Goal: Task Accomplishment & Management: Manage account settings

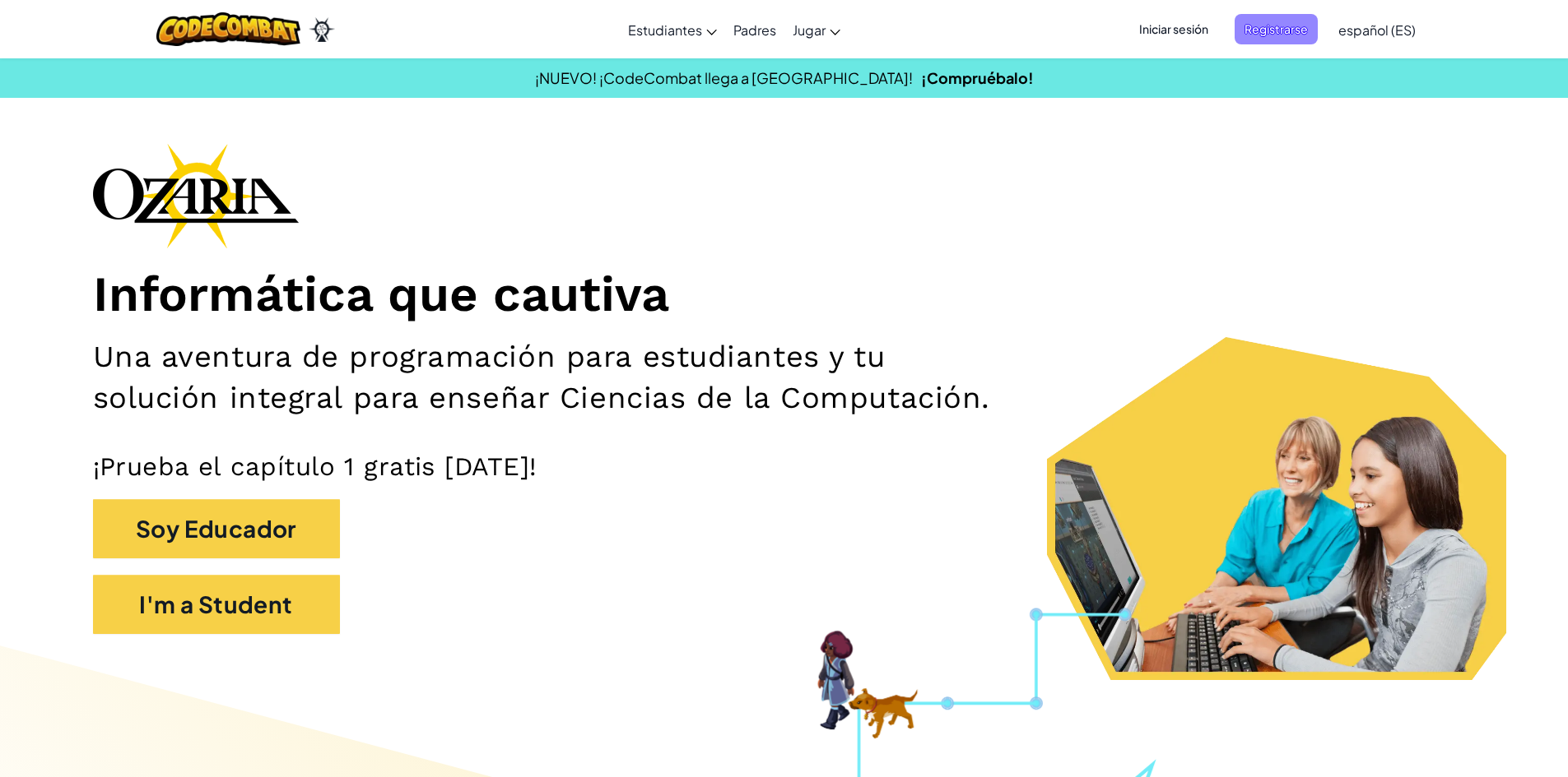
click at [1288, 26] on span "Registrarse" at bounding box center [1276, 29] width 84 height 30
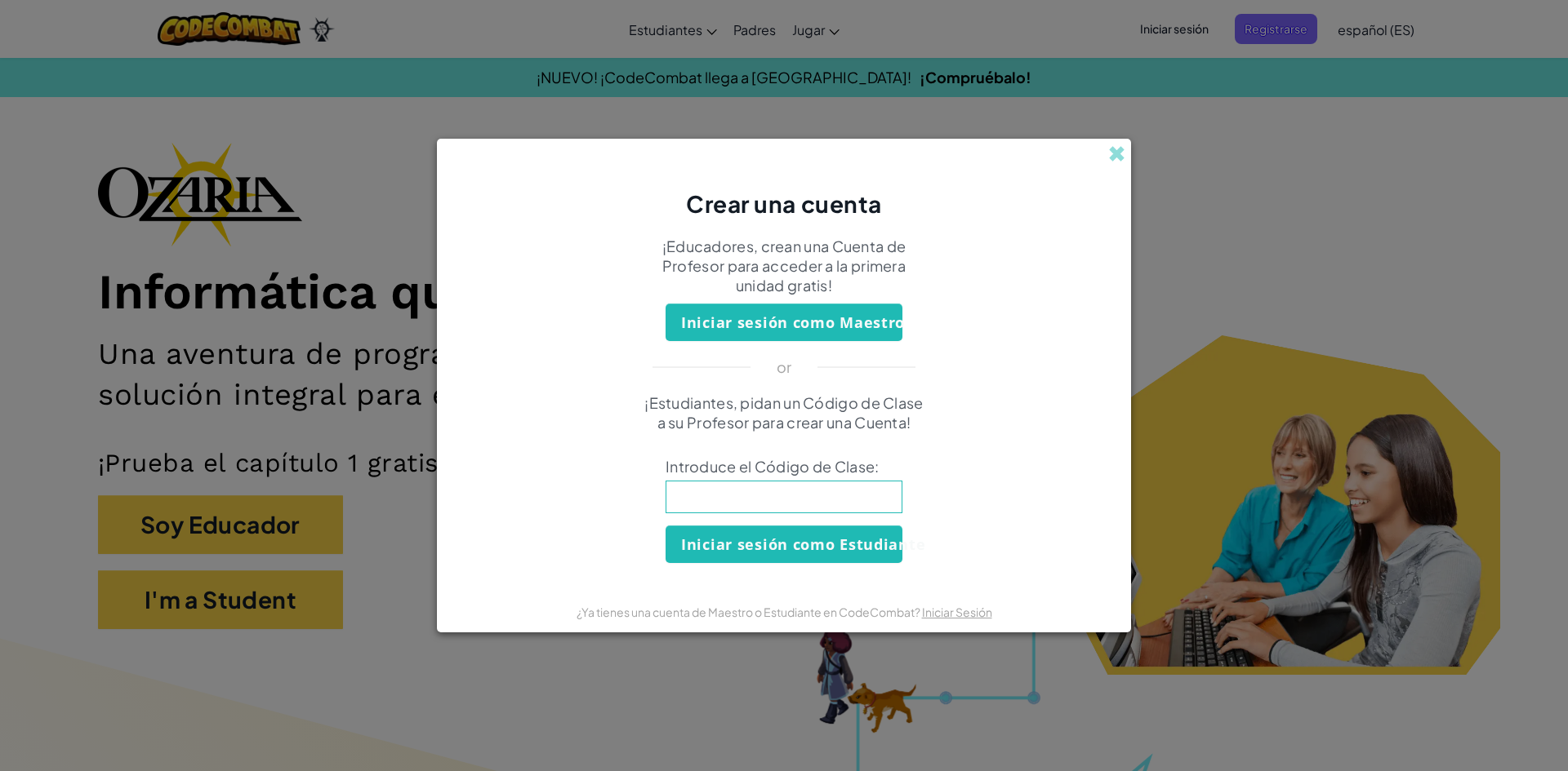
click at [818, 499] on input at bounding box center [784, 496] width 237 height 33
click at [1107, 150] on div "Crear una cuenta" at bounding box center [784, 179] width 694 height 81
click at [1107, 149] on div "Crear una cuenta" at bounding box center [784, 179] width 694 height 81
click at [1114, 145] on span at bounding box center [1116, 154] width 17 height 17
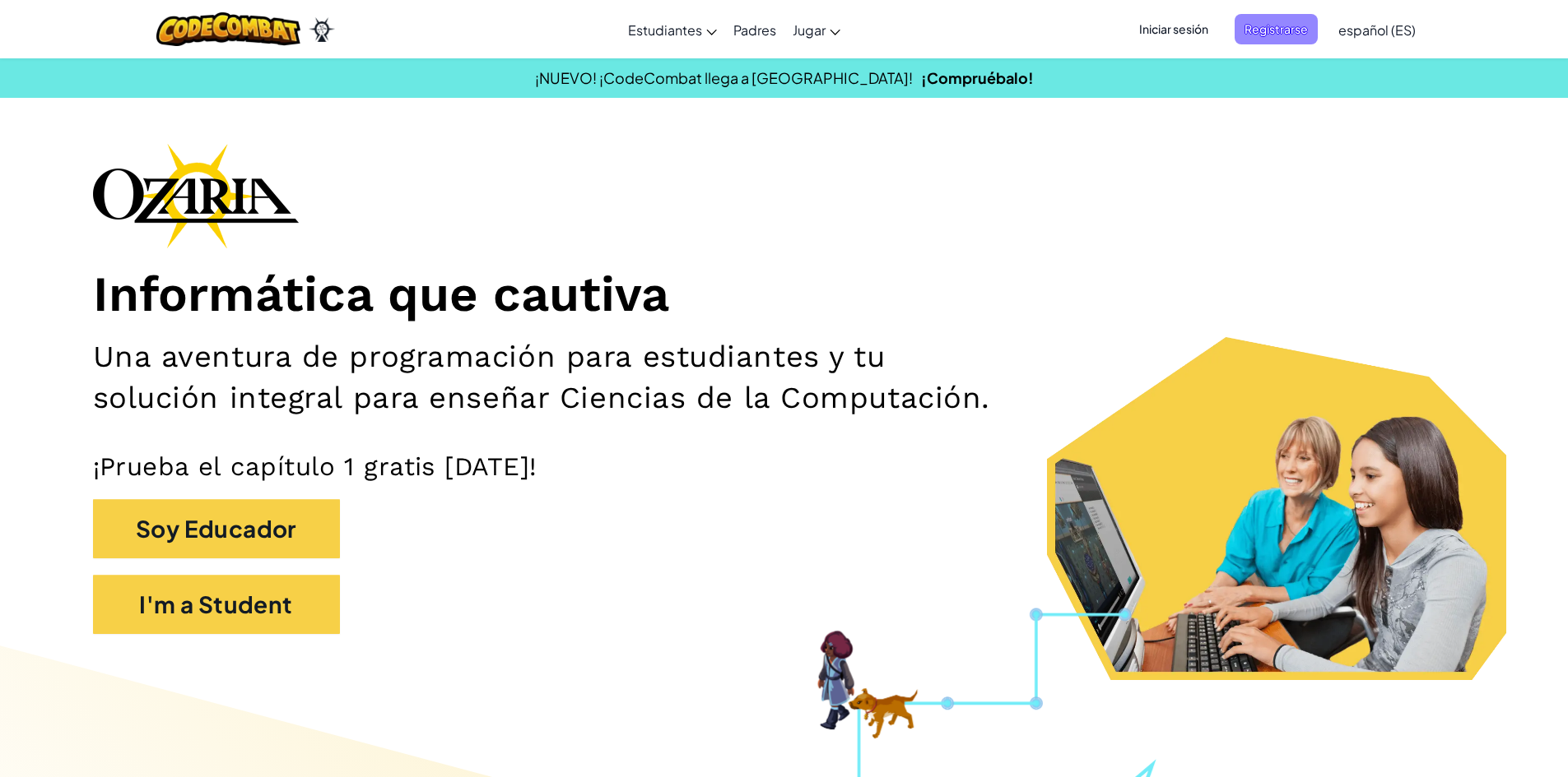
click at [1278, 17] on span "Registrarse" at bounding box center [1276, 29] width 84 height 30
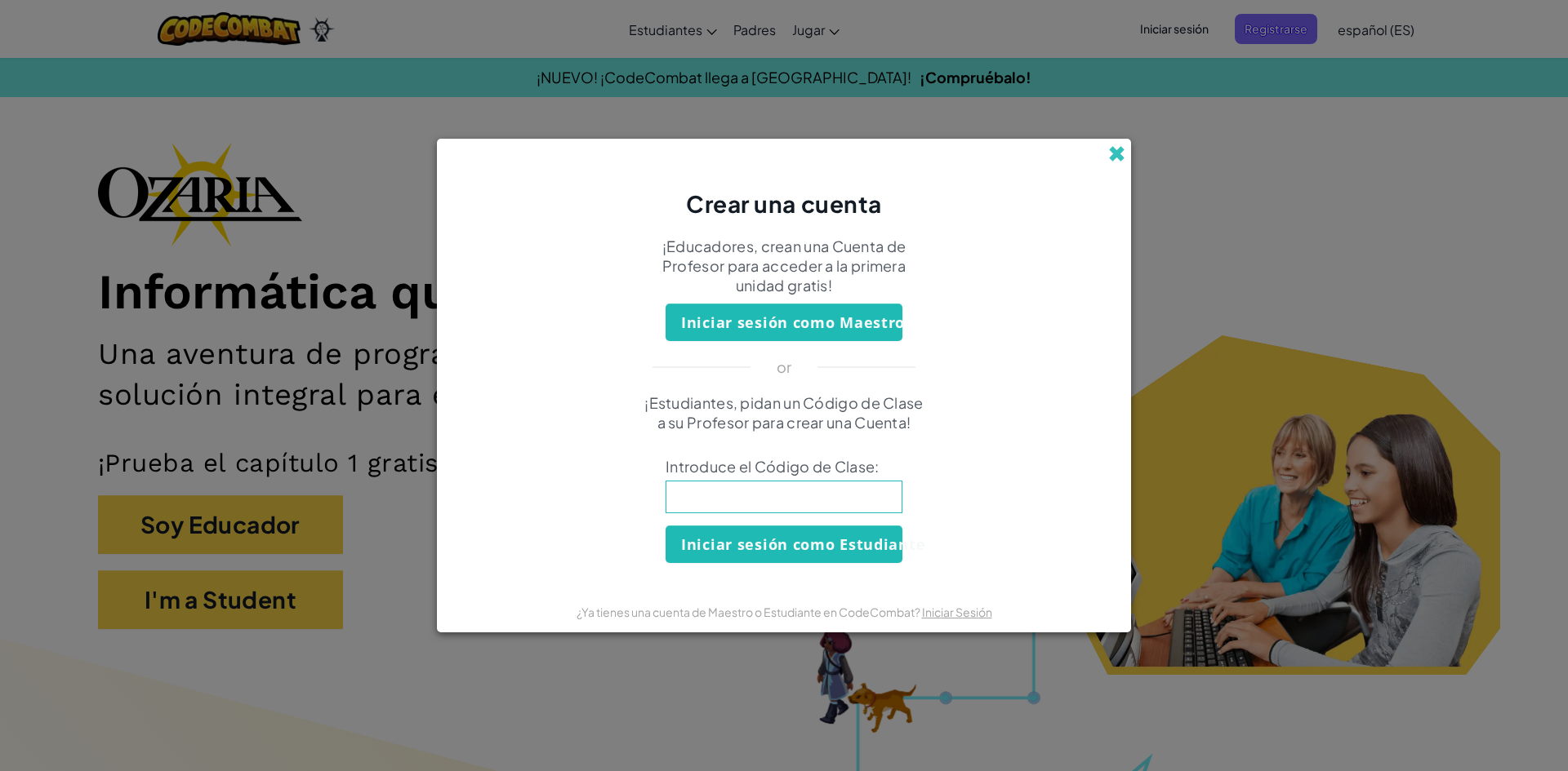
click at [1121, 145] on span at bounding box center [1116, 154] width 17 height 17
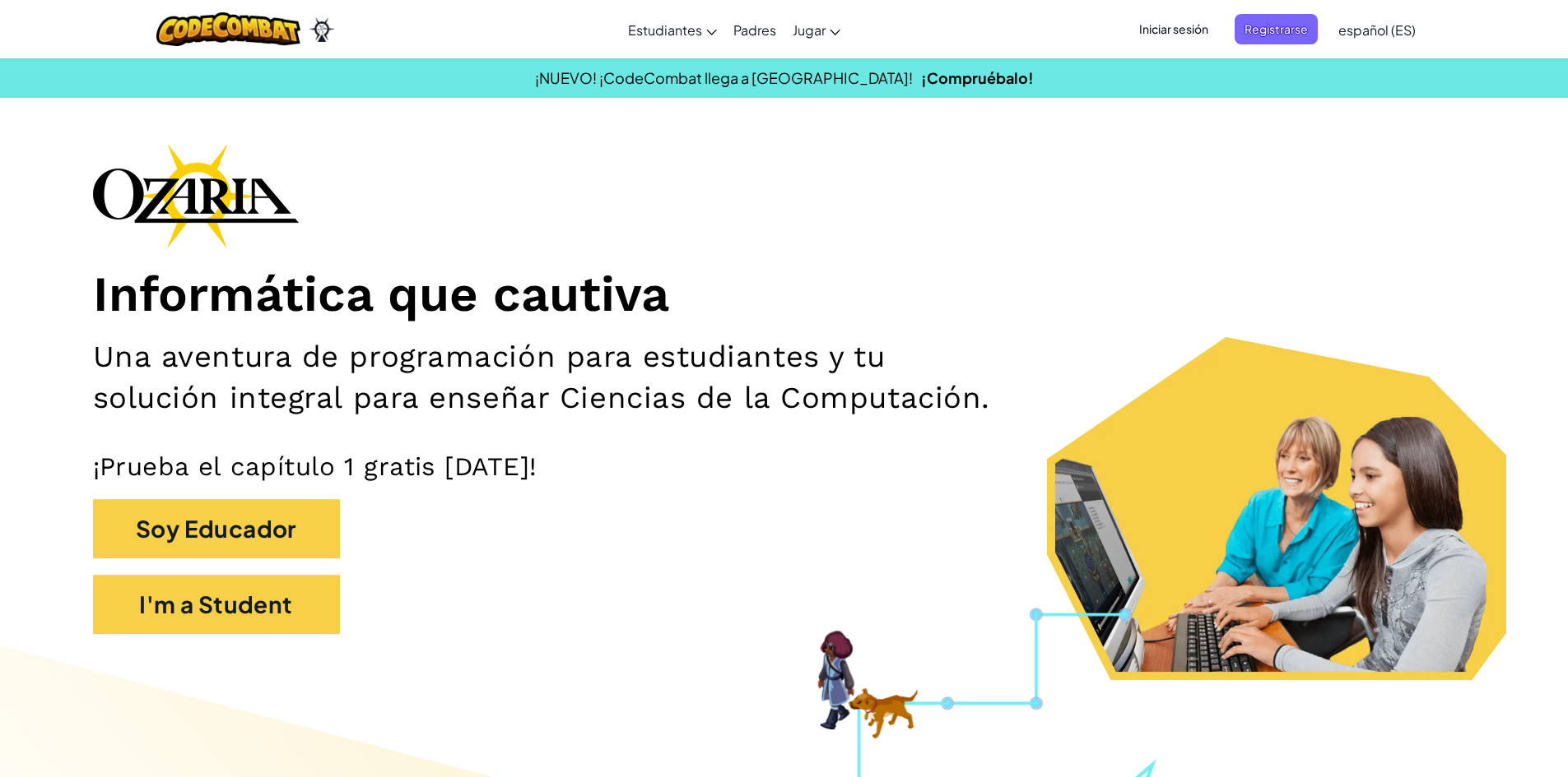
click at [1195, 241] on div "Informática que cautiva Una aventura de programación para estudiantes y tu solu…" at bounding box center [784, 396] width 1382 height 508
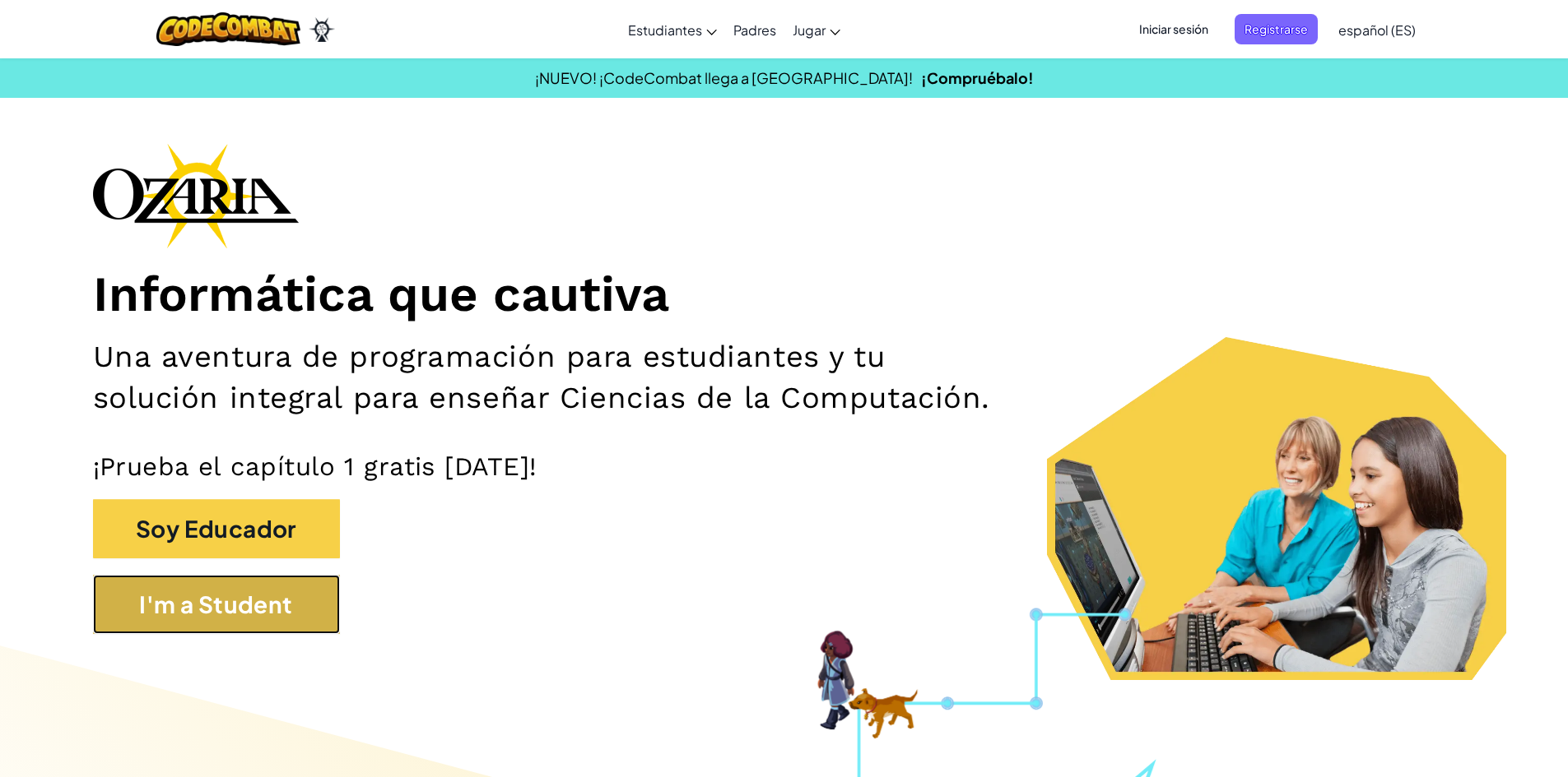
click at [147, 606] on button "I'm a Student" at bounding box center [216, 604] width 247 height 59
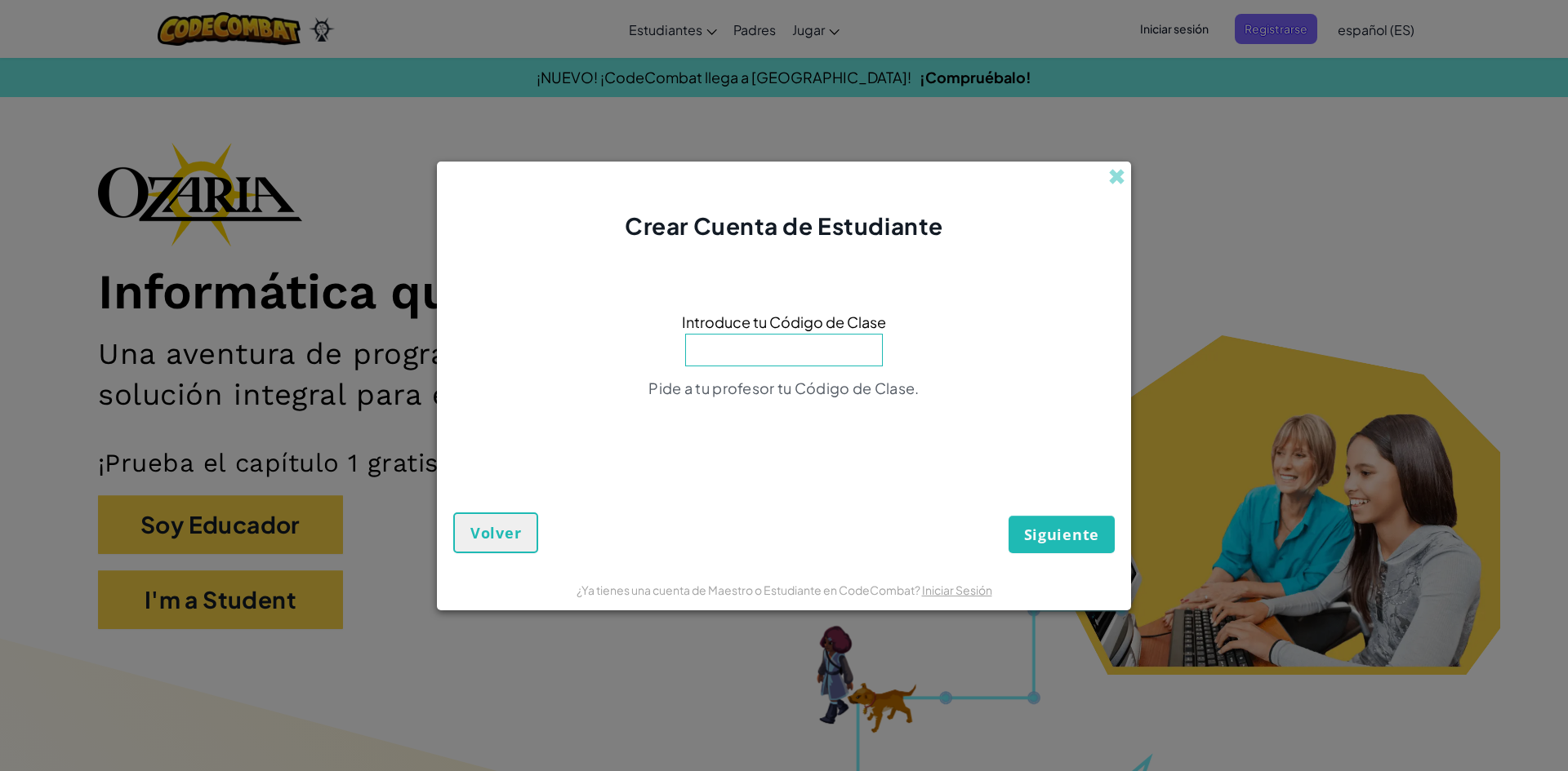
click at [770, 359] on input at bounding box center [784, 349] width 198 height 33
click button "Siguiente" at bounding box center [1061, 534] width 106 height 37
click at [1122, 188] on div "Crear Cuenta de Estudiante" at bounding box center [784, 202] width 694 height 81
click at [1120, 180] on span at bounding box center [1116, 177] width 17 height 17
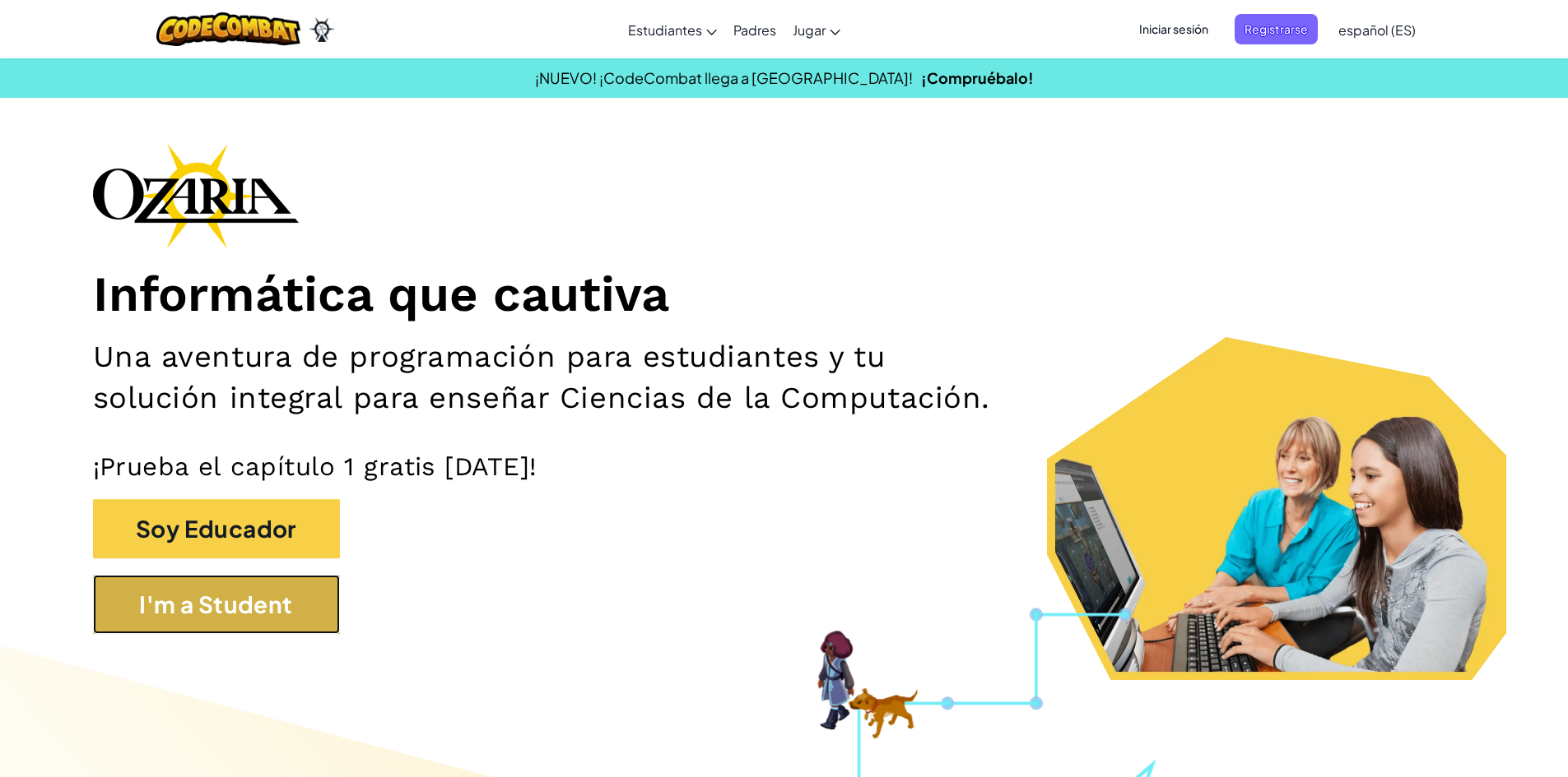
click at [244, 598] on button "I'm a Student" at bounding box center [216, 604] width 247 height 59
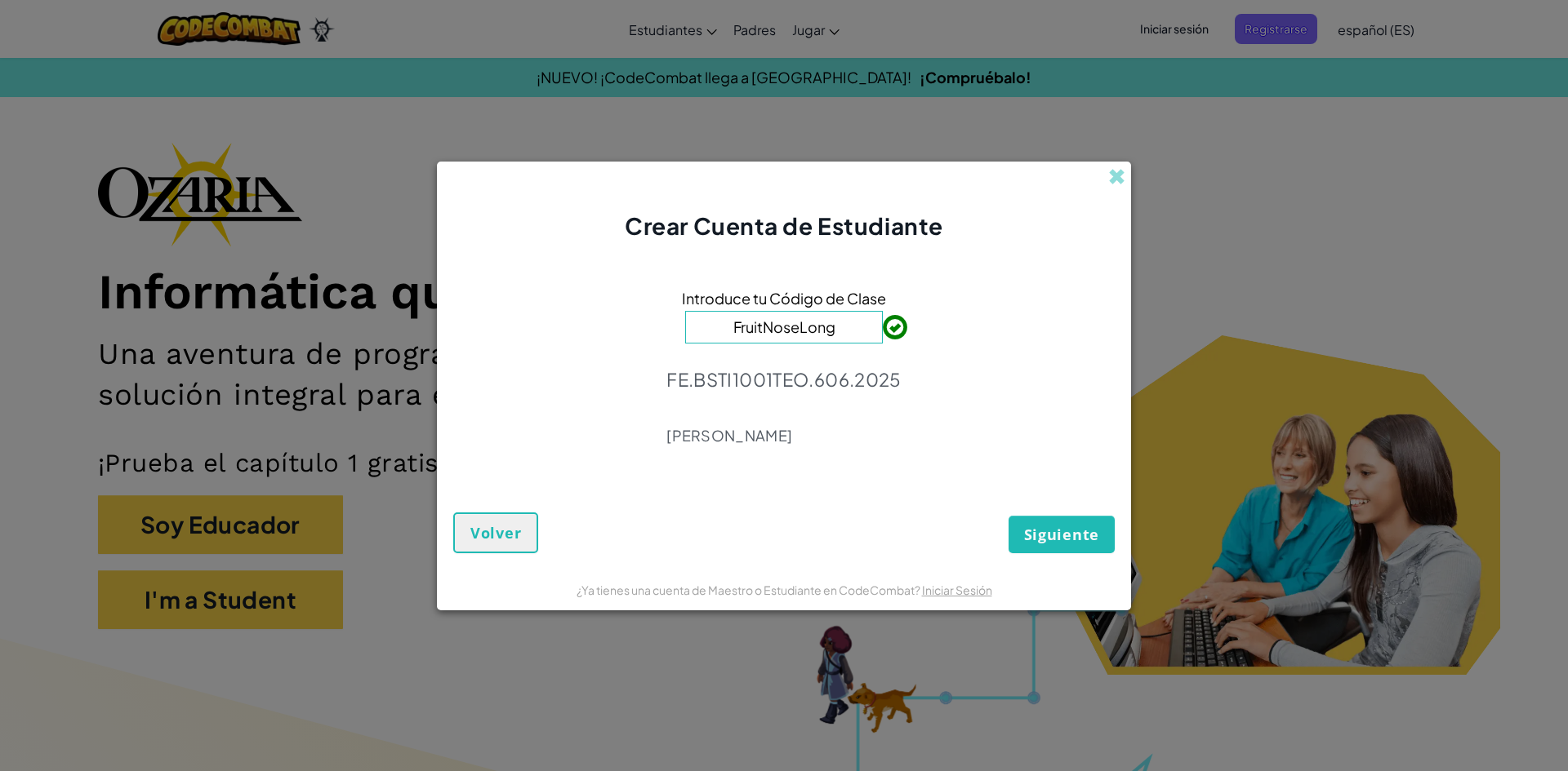
type input "FruitNoseLong"
click at [1039, 521] on button "Siguiente" at bounding box center [1061, 534] width 106 height 37
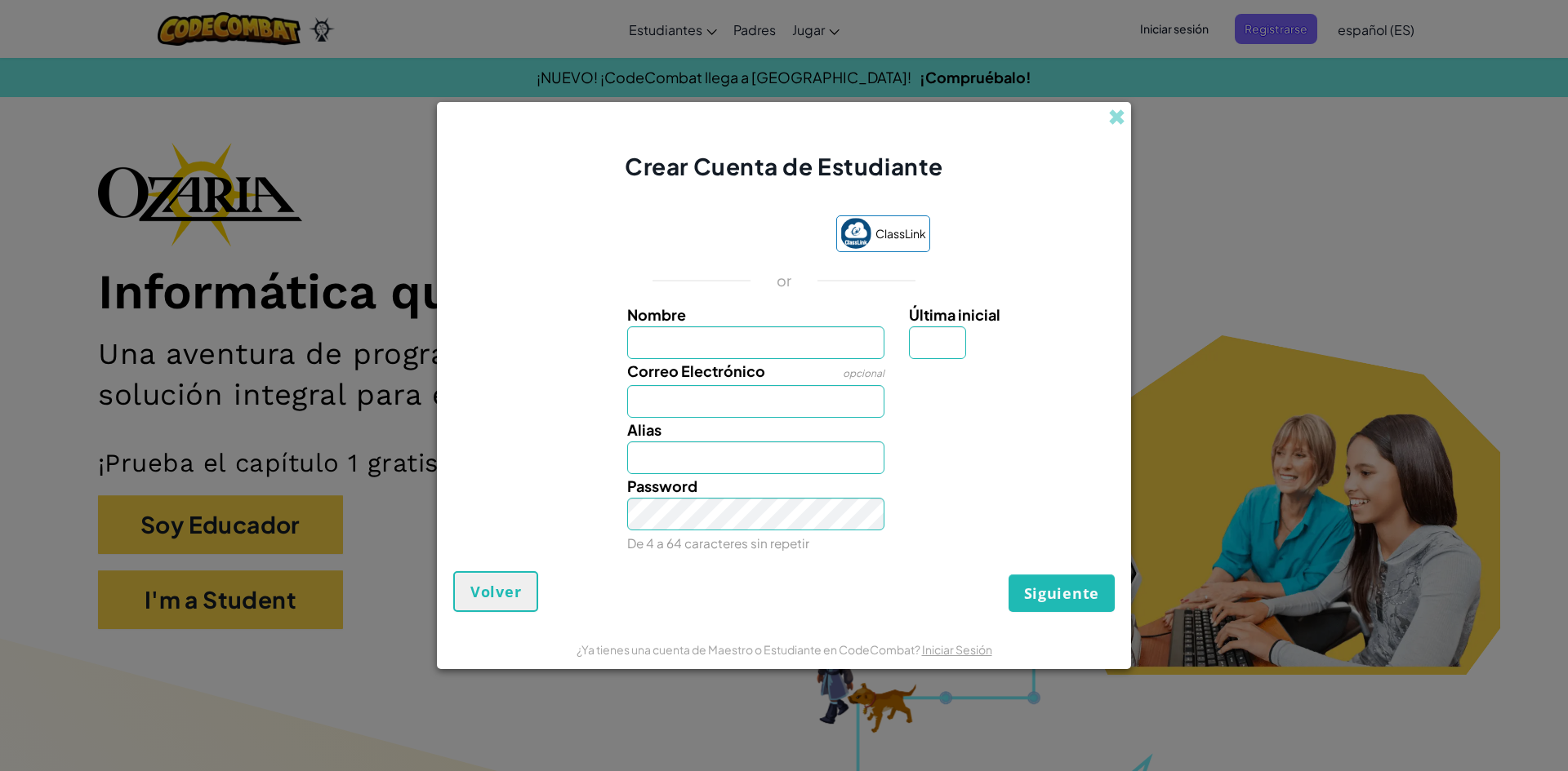
click at [743, 329] on input "Nombre" at bounding box center [756, 343] width 258 height 33
type input "kevin Jarett Estrada Martinez"
type input "Kevin Jarett Estrada Martinez"
click at [700, 386] on input "Correo Electrónico" at bounding box center [756, 401] width 258 height 33
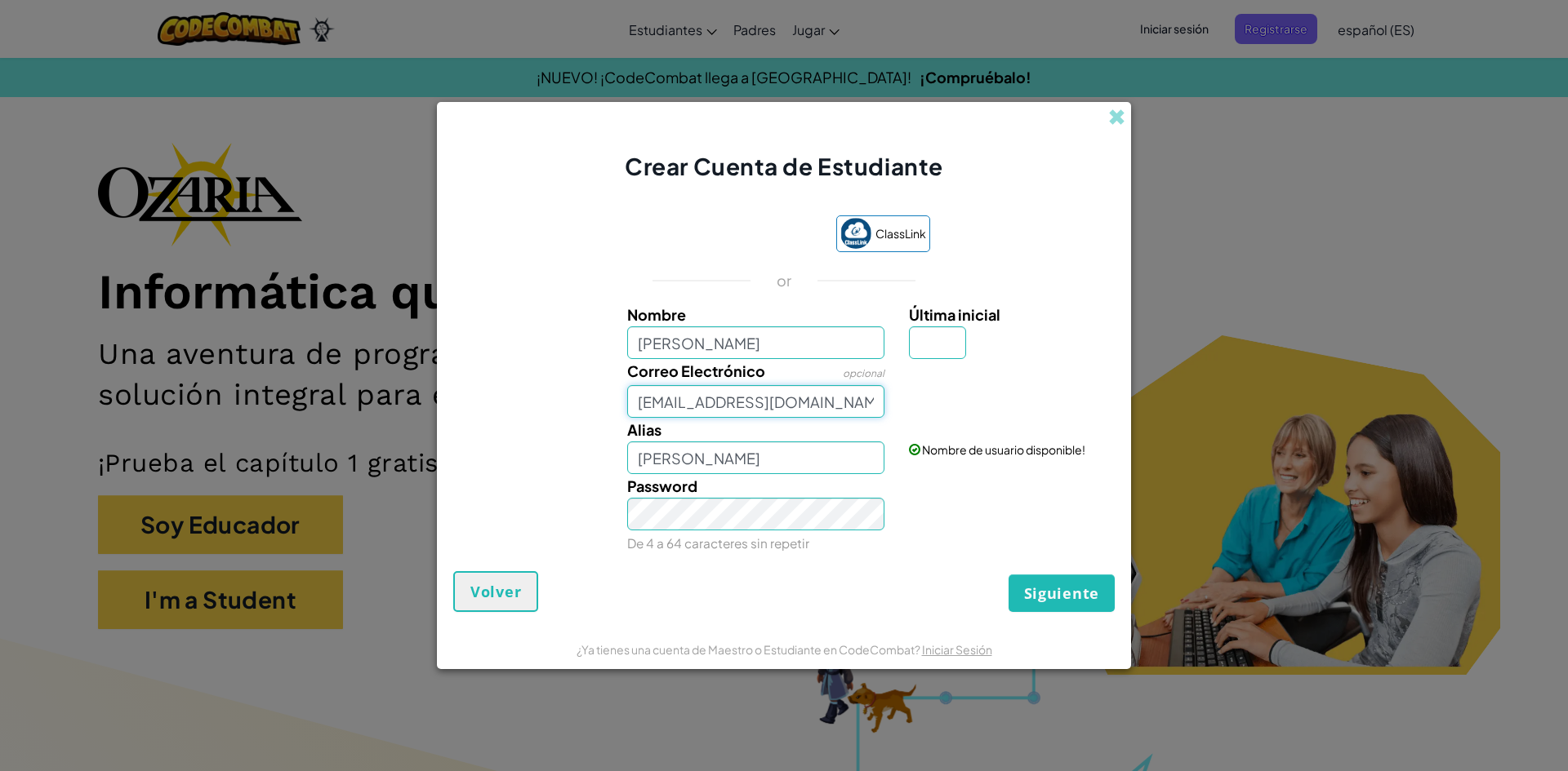
type input "al07160461@tecmilenio.mx"
click at [935, 326] on label "Última inicial" at bounding box center [1009, 314] width 201 height 23
click at [935, 327] on input "Última inicial" at bounding box center [936, 343] width 57 height 33
type input "s"
type input "Kevin Jarett Estrada MartinezS"
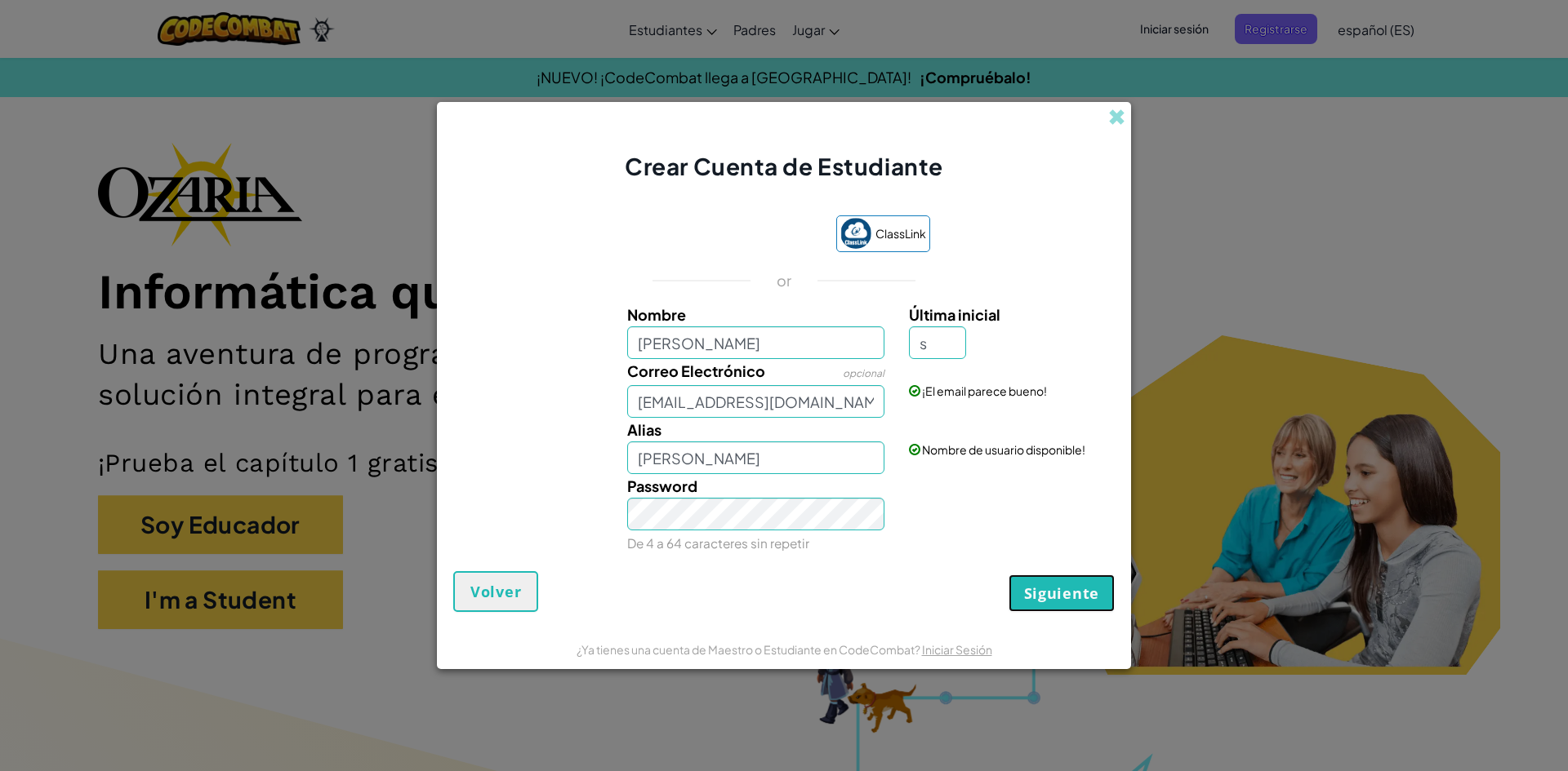
click at [1040, 600] on span "Siguiente" at bounding box center [1061, 593] width 75 height 20
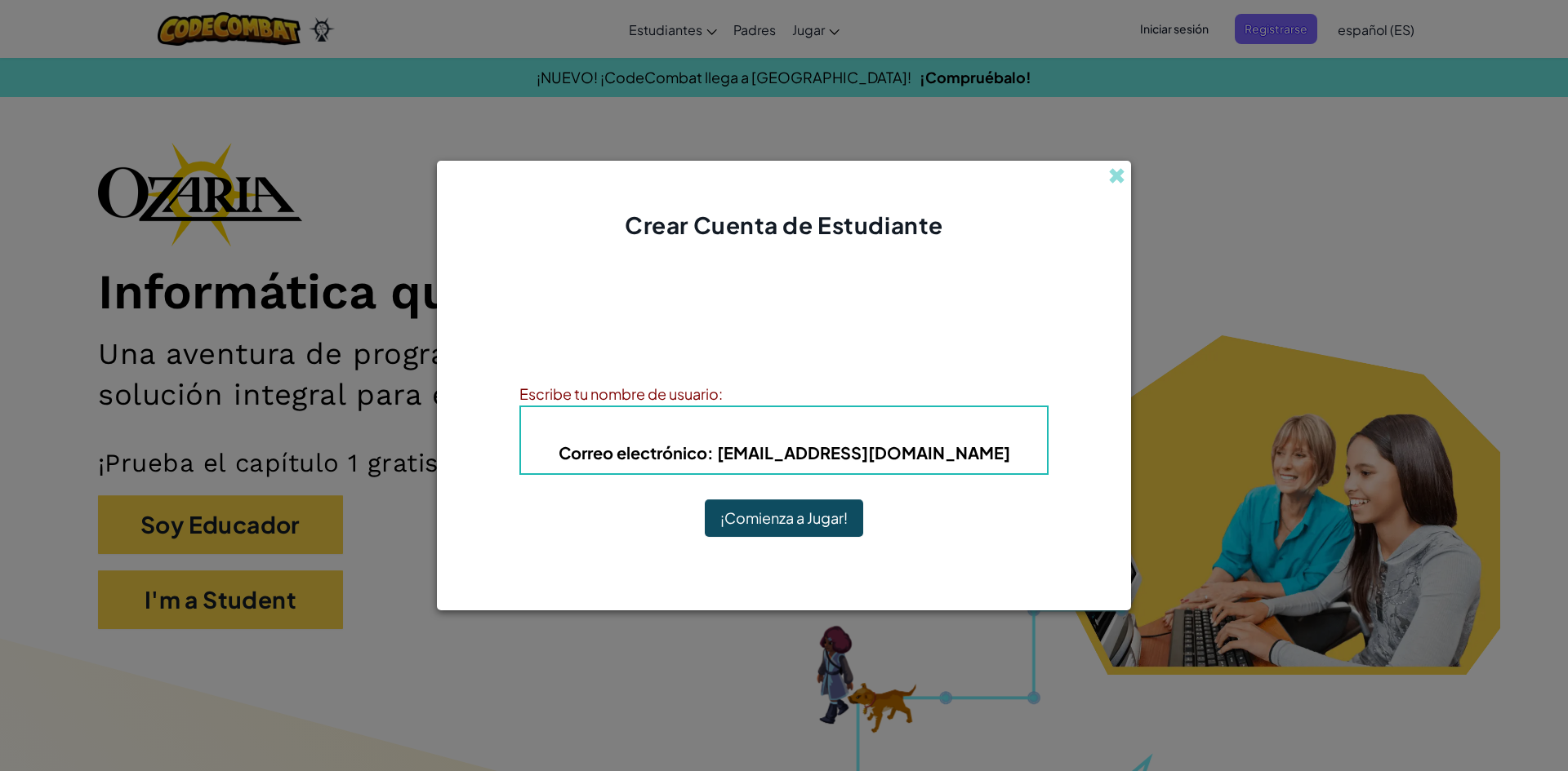
click at [731, 393] on div "Escribe tu nombre de usuario:" at bounding box center [784, 393] width 529 height 23
click at [753, 431] on b "Alias : Kevin Jarett Estrada MartinezS" at bounding box center [784, 427] width 184 height 19
click at [778, 419] on b "Alias : Kevin Jarett Estrada MartinezS" at bounding box center [784, 427] width 184 height 19
click at [759, 427] on b "Alias : Kevin Jarett Estrada MartinezS" at bounding box center [784, 427] width 184 height 19
click at [758, 430] on b "Alias : Kevin Jarett Estrada MartinezS" at bounding box center [784, 427] width 184 height 19
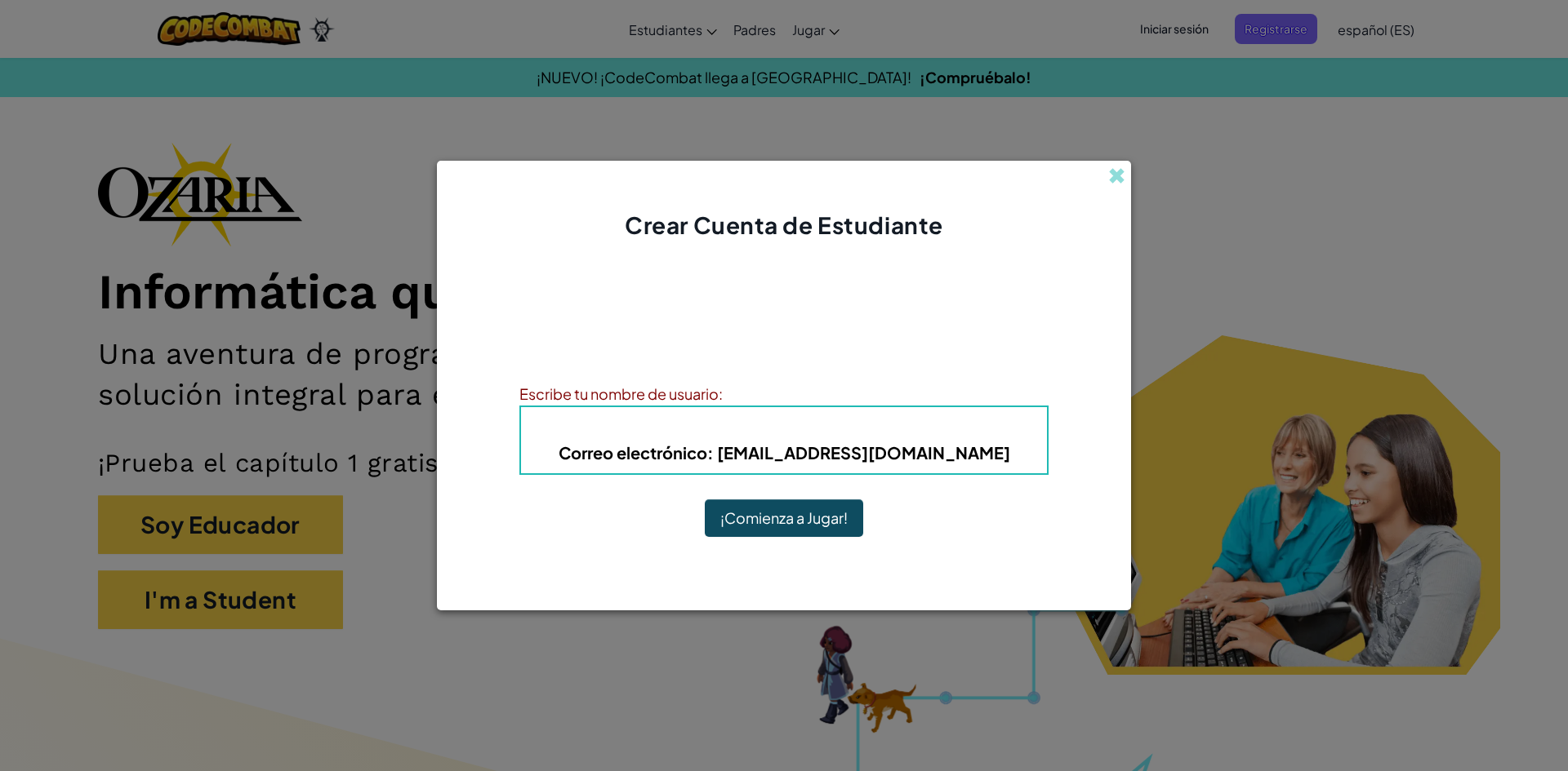
click at [691, 426] on b "Alias : Kevin Jarett Estrada MartinezS" at bounding box center [784, 427] width 184 height 19
click at [691, 430] on b "Alias : Kevin Jarett Estrada MartinezS" at bounding box center [784, 427] width 184 height 19
drag, startPoint x: 653, startPoint y: 426, endPoint x: 680, endPoint y: 428, distance: 27.1
click at [691, 428] on b "Alias : Kevin Jarett Estrada MartinezS" at bounding box center [784, 427] width 184 height 19
click at [691, 426] on span "Alias" at bounding box center [714, 427] width 45 height 19
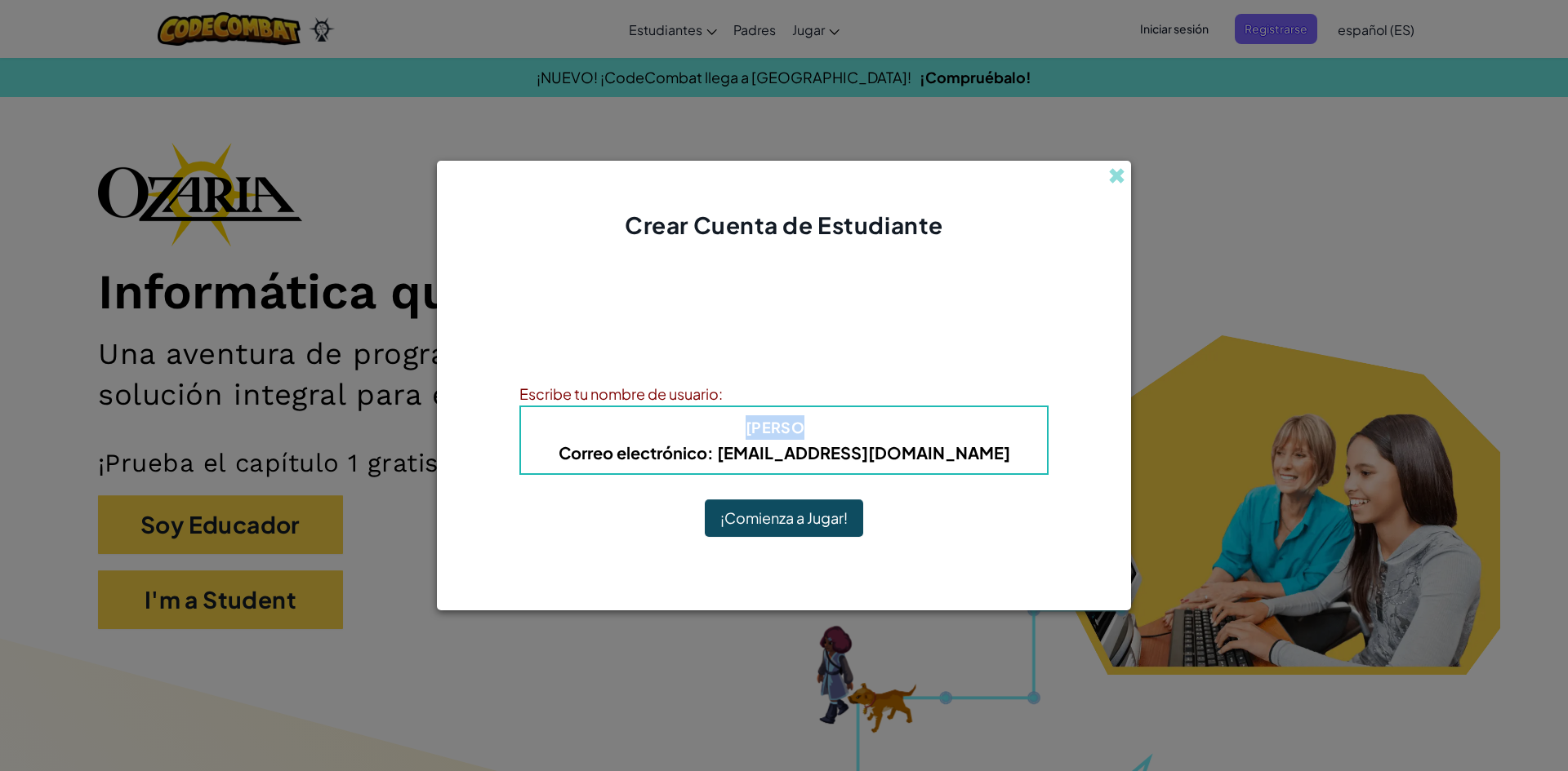
drag, startPoint x: 680, startPoint y: 429, endPoint x: 728, endPoint y: 438, distance: 48.8
click at [728, 438] on h4 "Alias : Kevin Jarett Estrada MartinezS" at bounding box center [784, 427] width 493 height 24
click at [757, 507] on button "¡Comienza a Jugar!" at bounding box center [784, 518] width 158 height 37
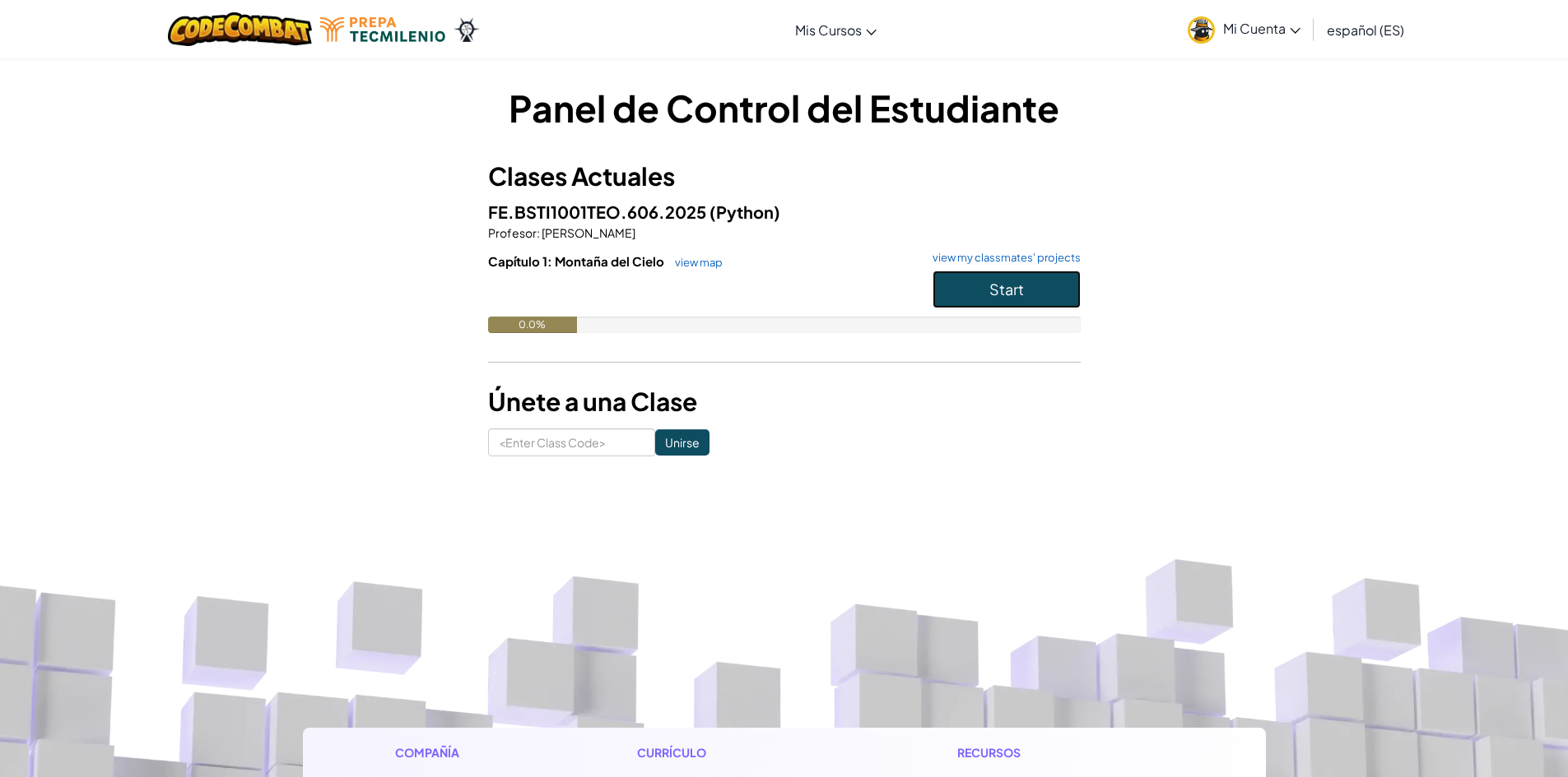
click at [988, 291] on button "Start" at bounding box center [1007, 289] width 148 height 38
click at [591, 435] on input at bounding box center [572, 443] width 167 height 28
type input "f"
type input "FruitNoseLong"
click at [667, 448] on input "Unirse" at bounding box center [683, 442] width 54 height 26
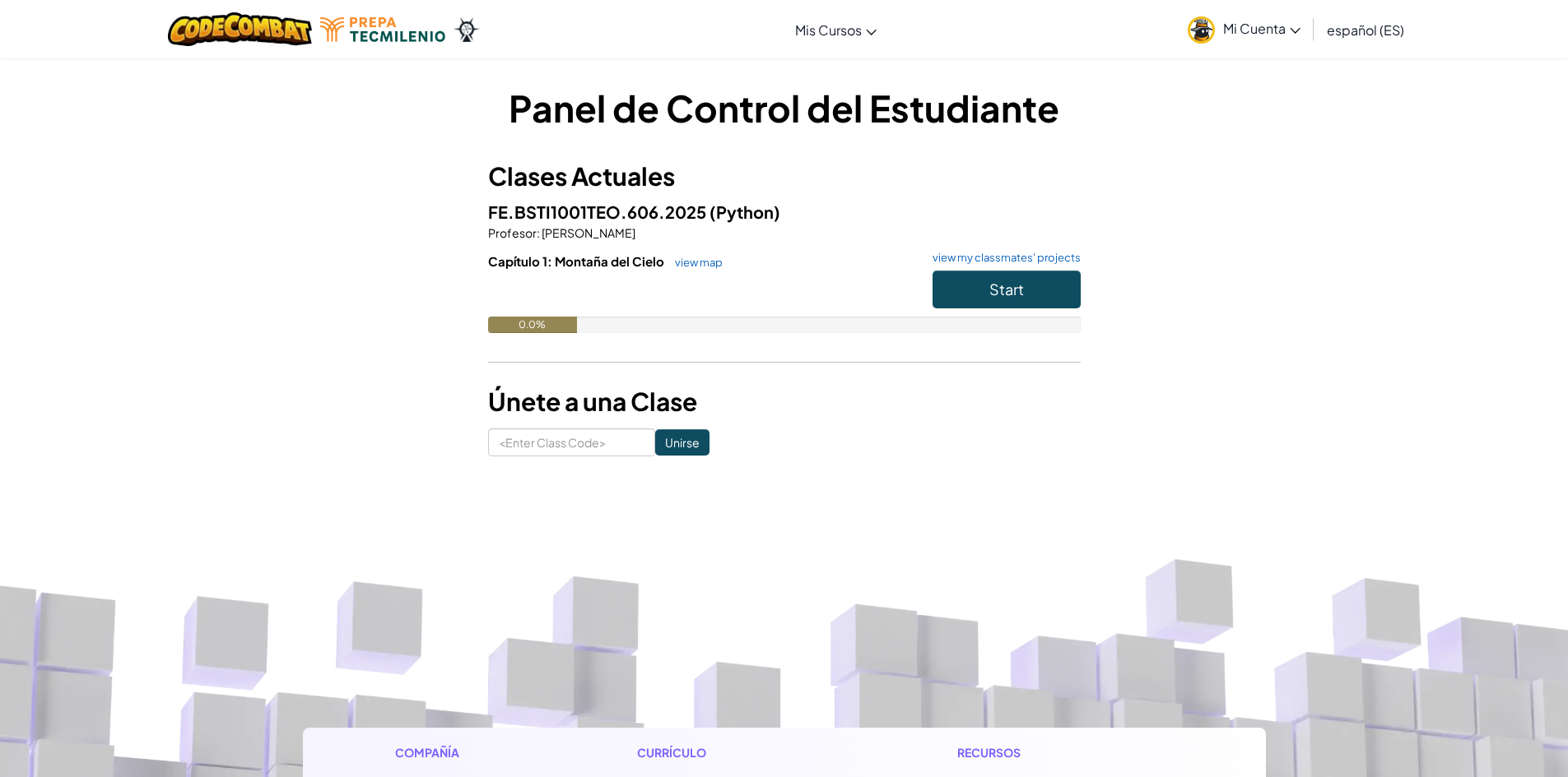
click at [1263, 42] on link "Mi Cuenta" at bounding box center [1244, 29] width 130 height 52
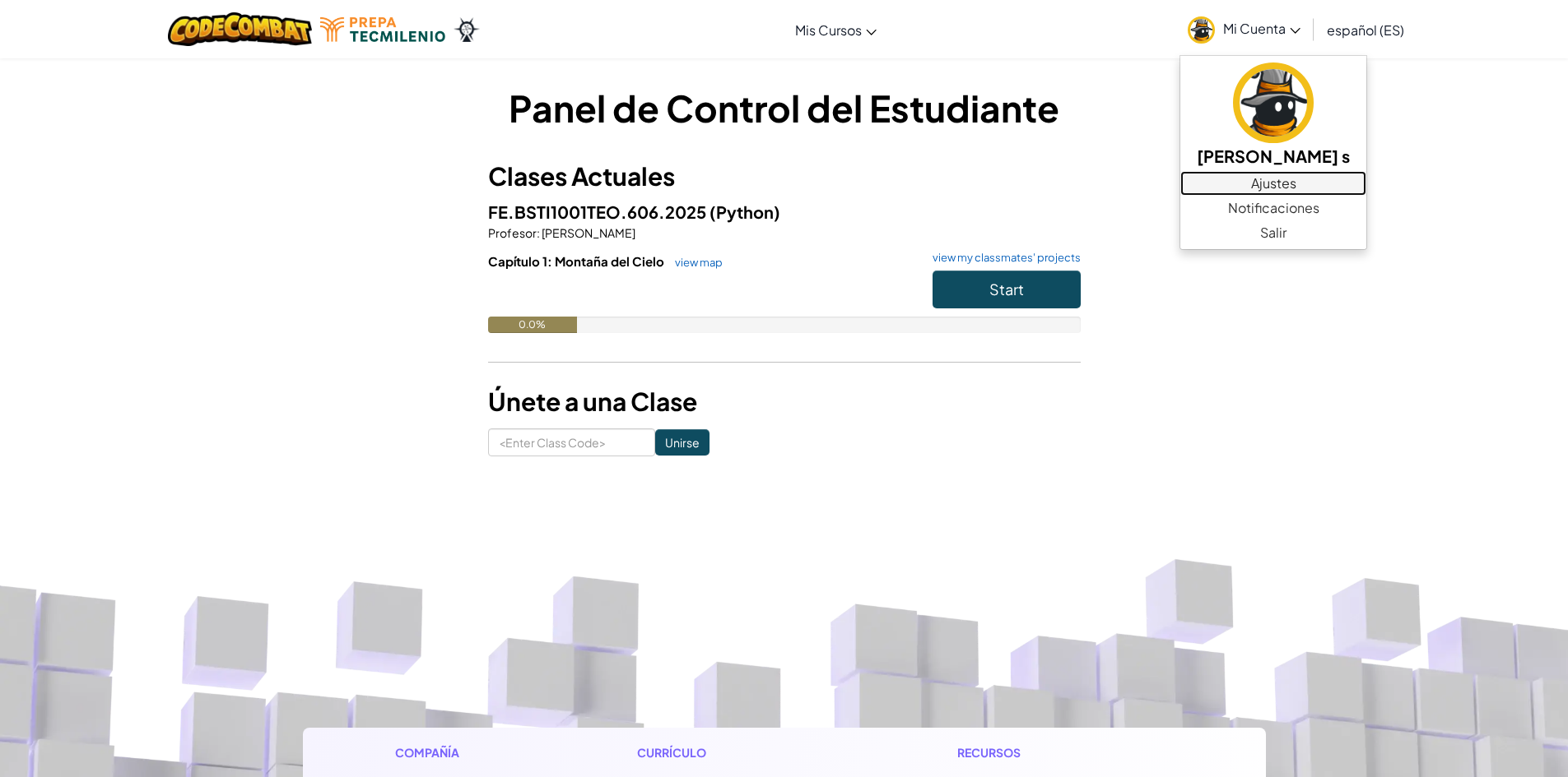
click at [1309, 182] on link "Ajustes" at bounding box center [1273, 183] width 186 height 24
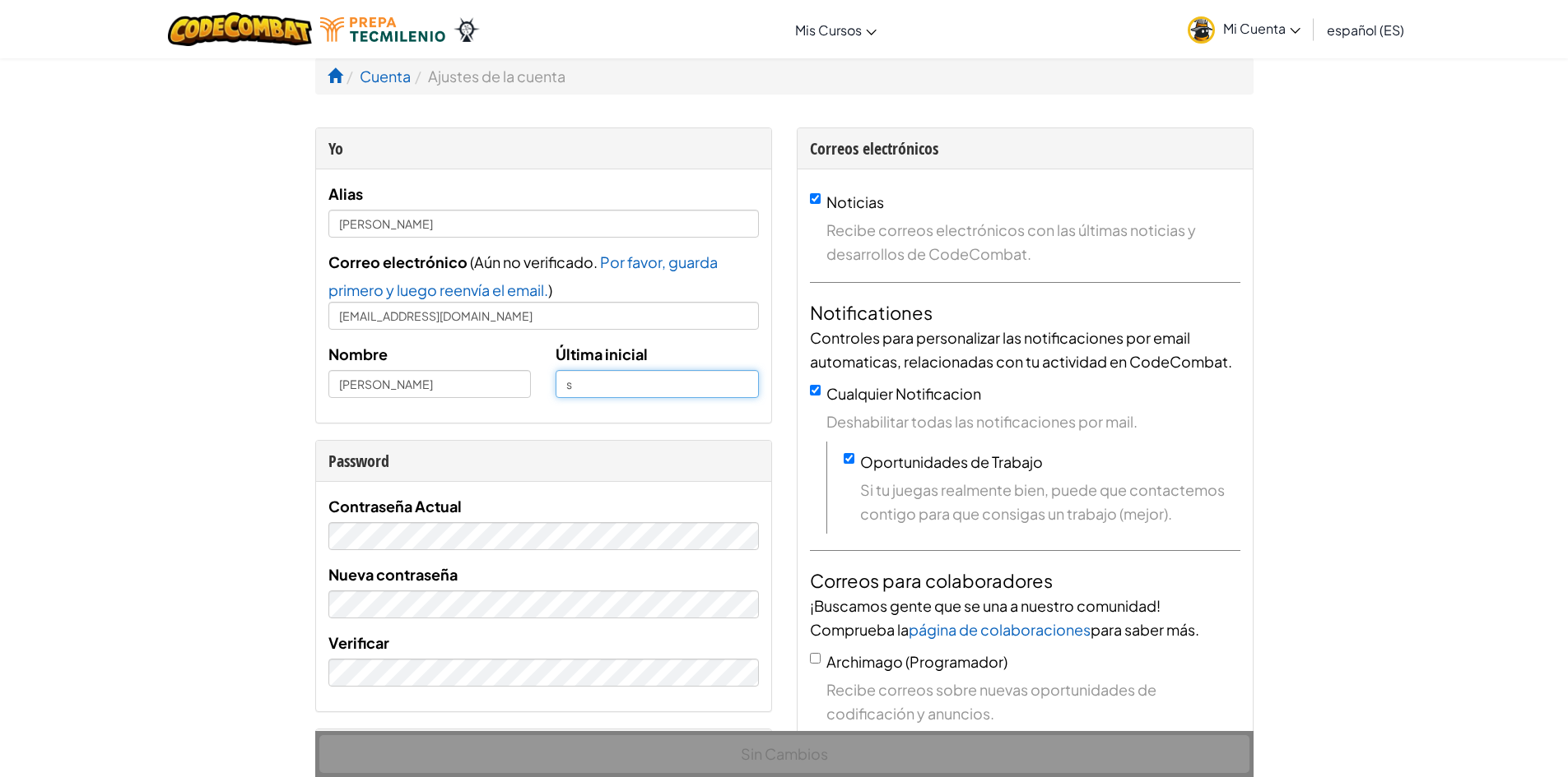
click at [607, 396] on input "s" at bounding box center [657, 384] width 203 height 28
type input "p"
type input "goodman"
click at [1286, 40] on link "Mi Cuenta" at bounding box center [1244, 29] width 130 height 52
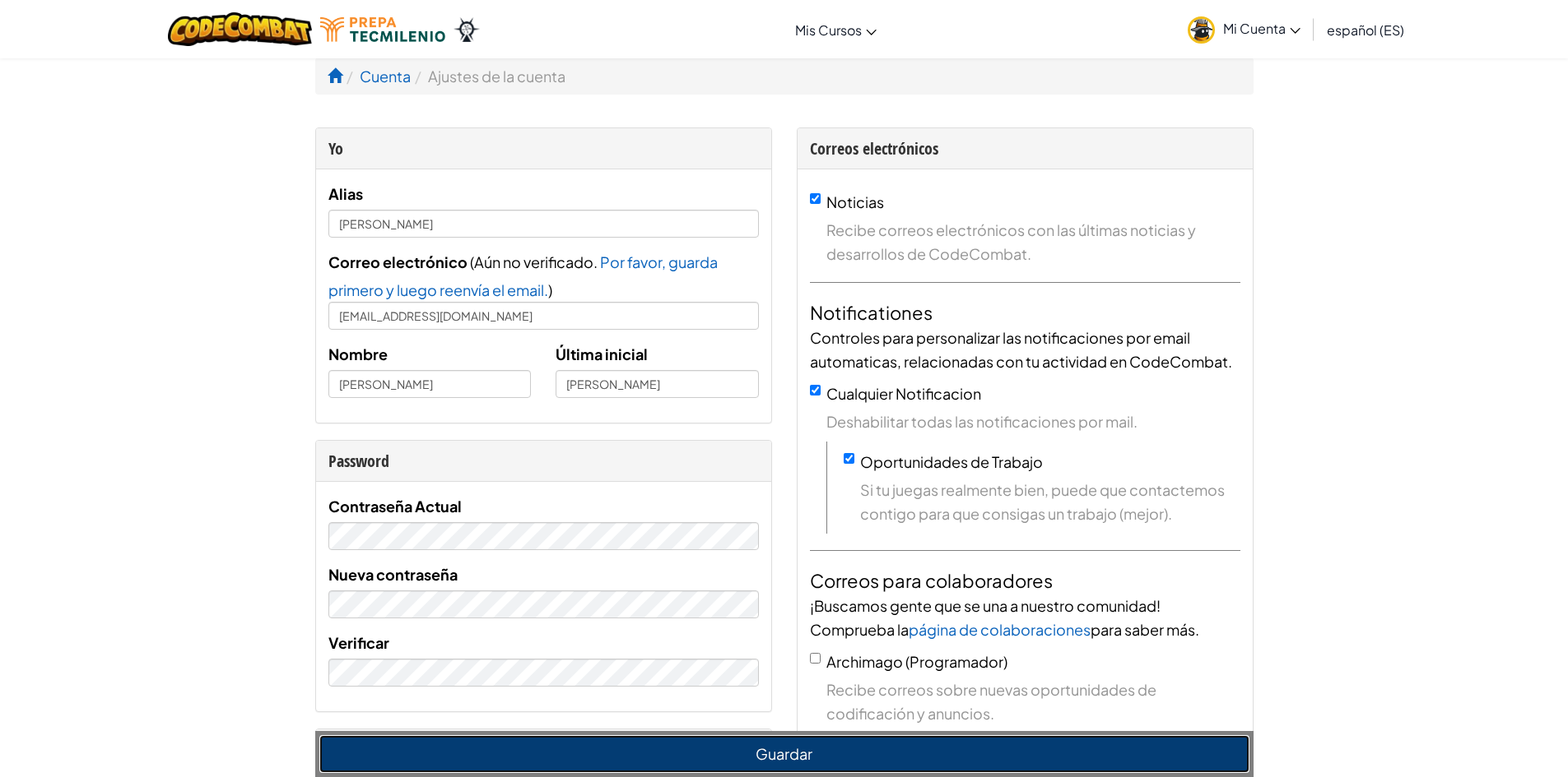
click at [1122, 753] on button "Guardar" at bounding box center [784, 754] width 930 height 38
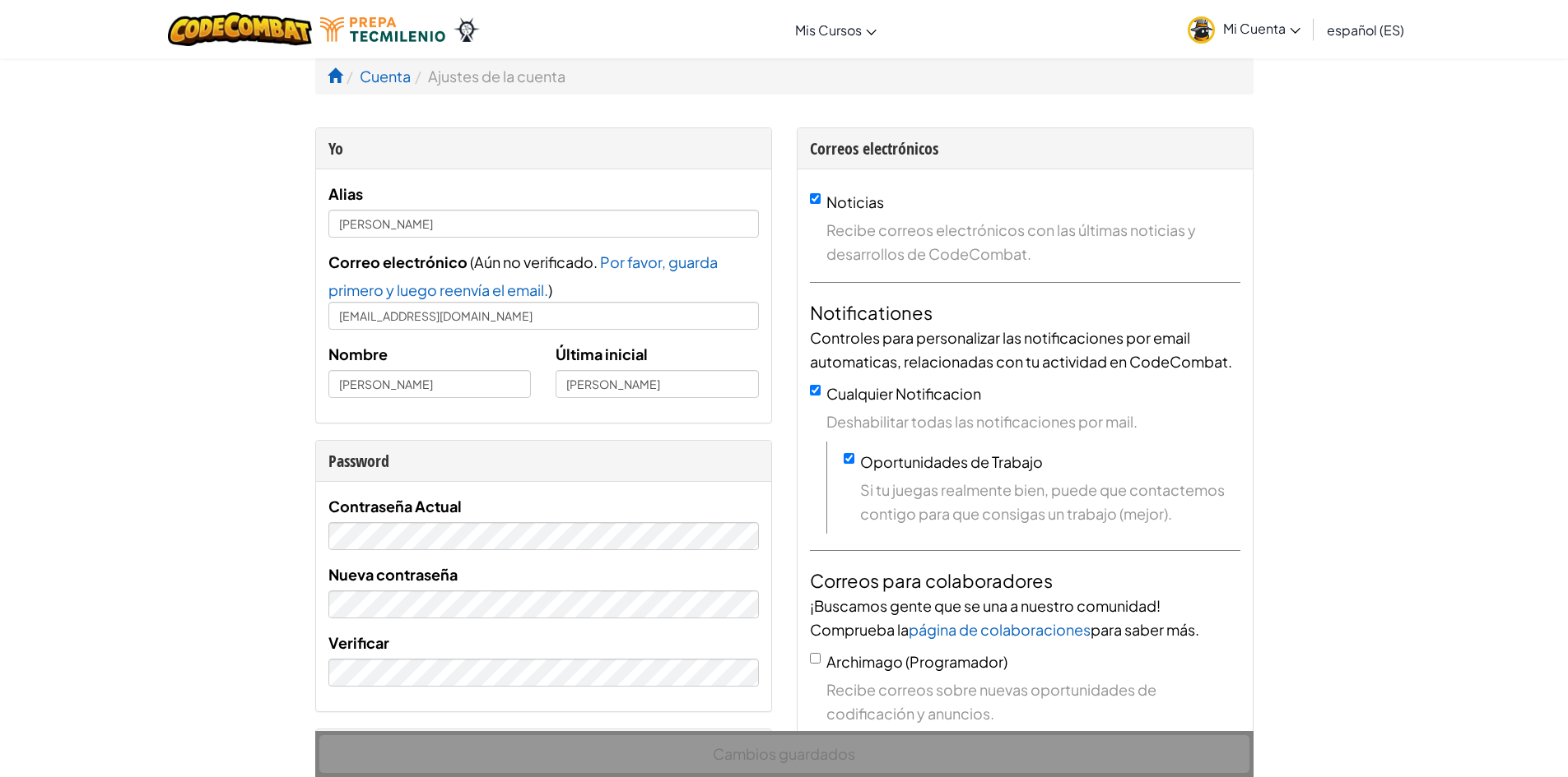
click at [1268, 35] on span "Mi Cuenta" at bounding box center [1261, 28] width 77 height 17
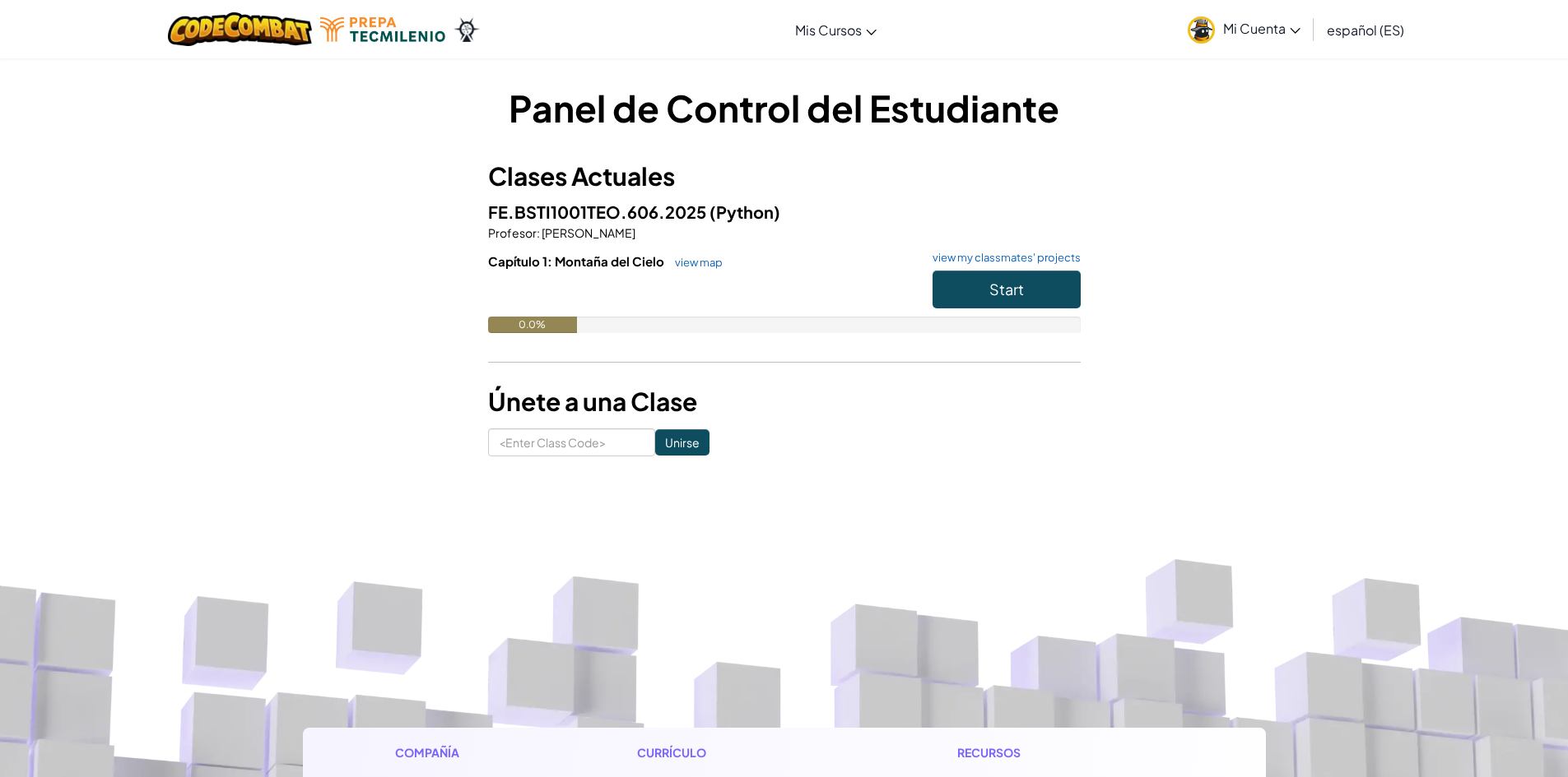
click at [1266, 49] on link "Mi Cuenta" at bounding box center [1244, 29] width 130 height 52
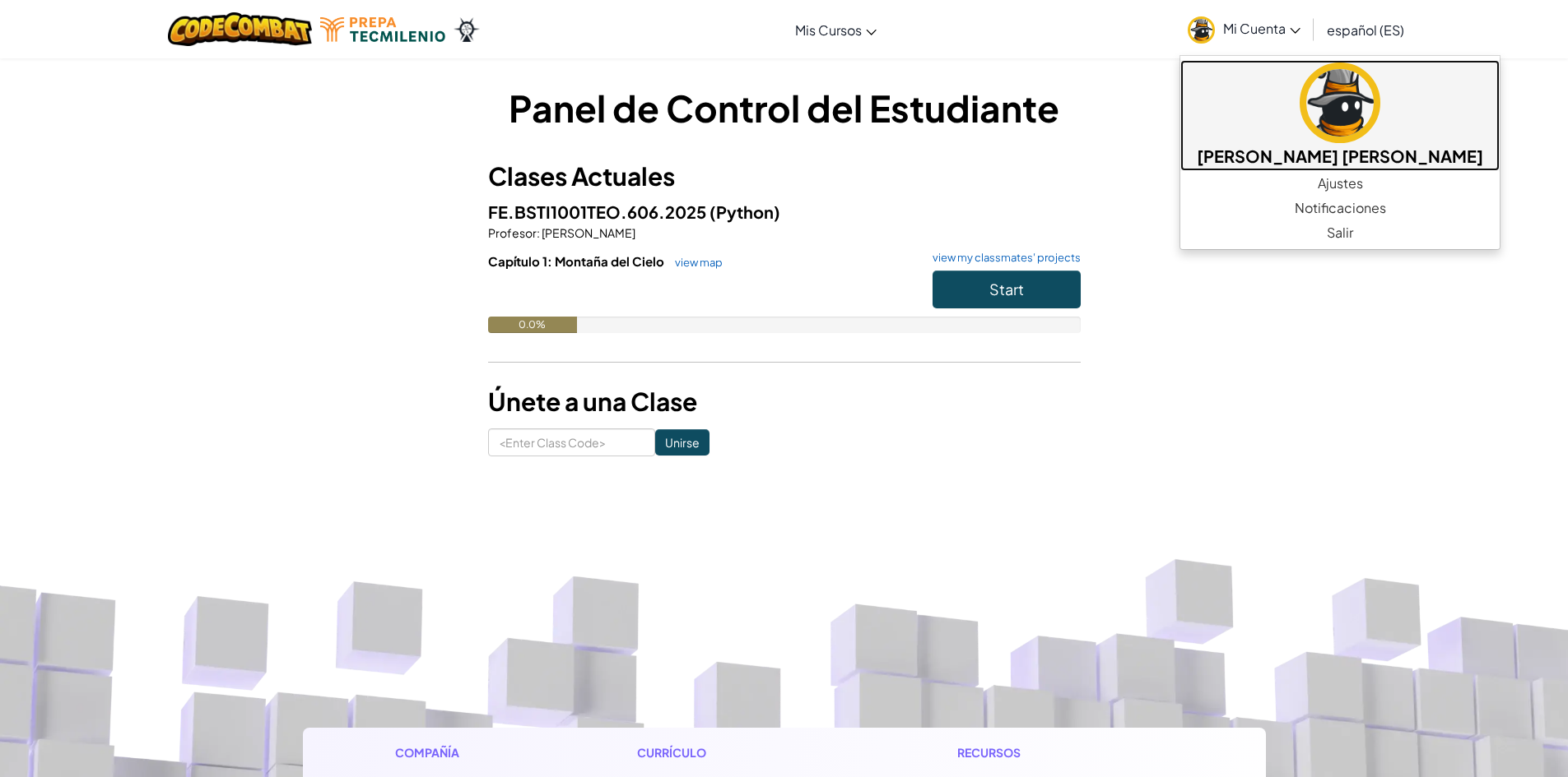
click at [1340, 108] on img at bounding box center [1340, 103] width 81 height 81
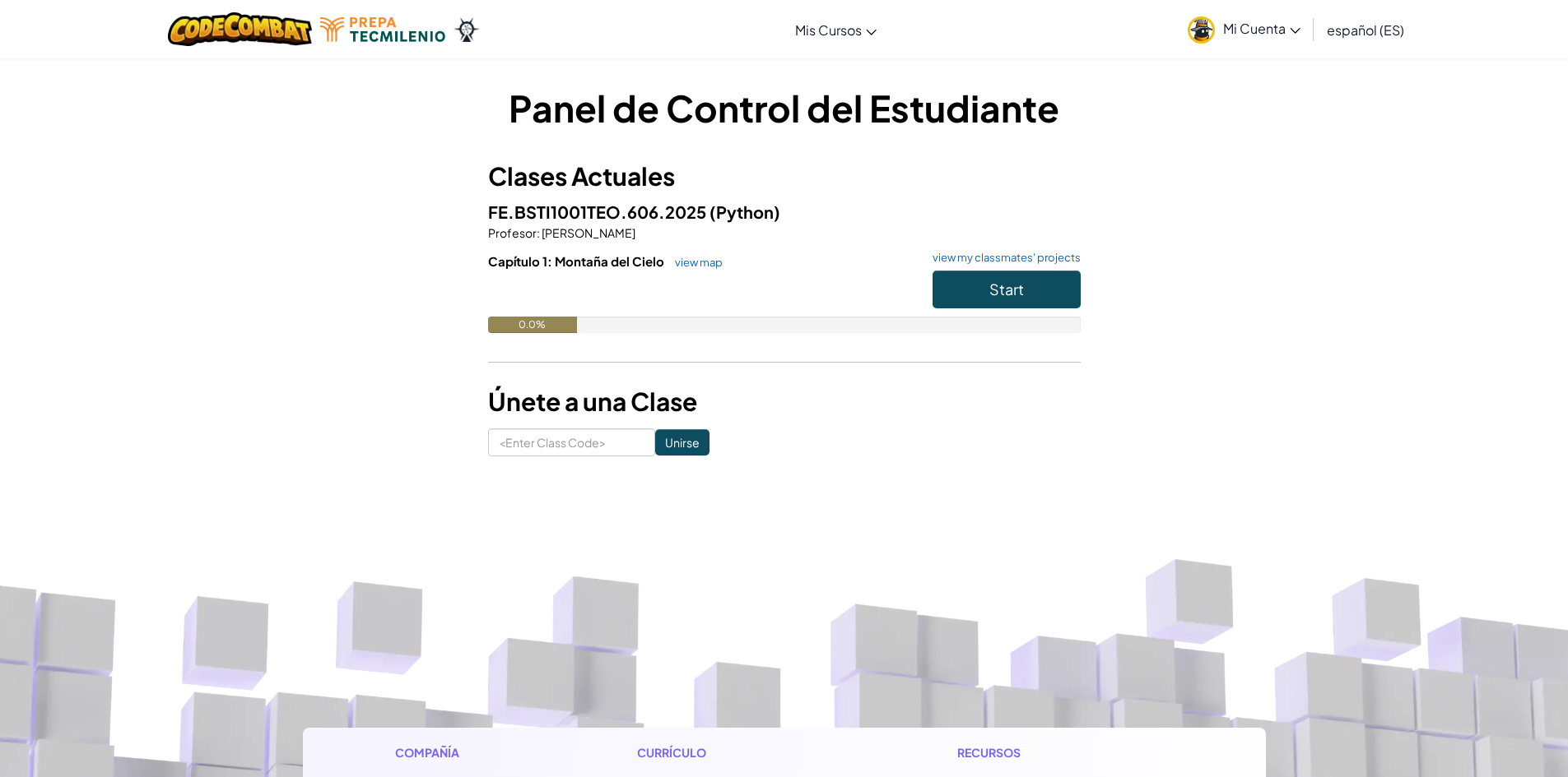
click at [1290, 46] on link "Mi Cuenta" at bounding box center [1244, 29] width 130 height 52
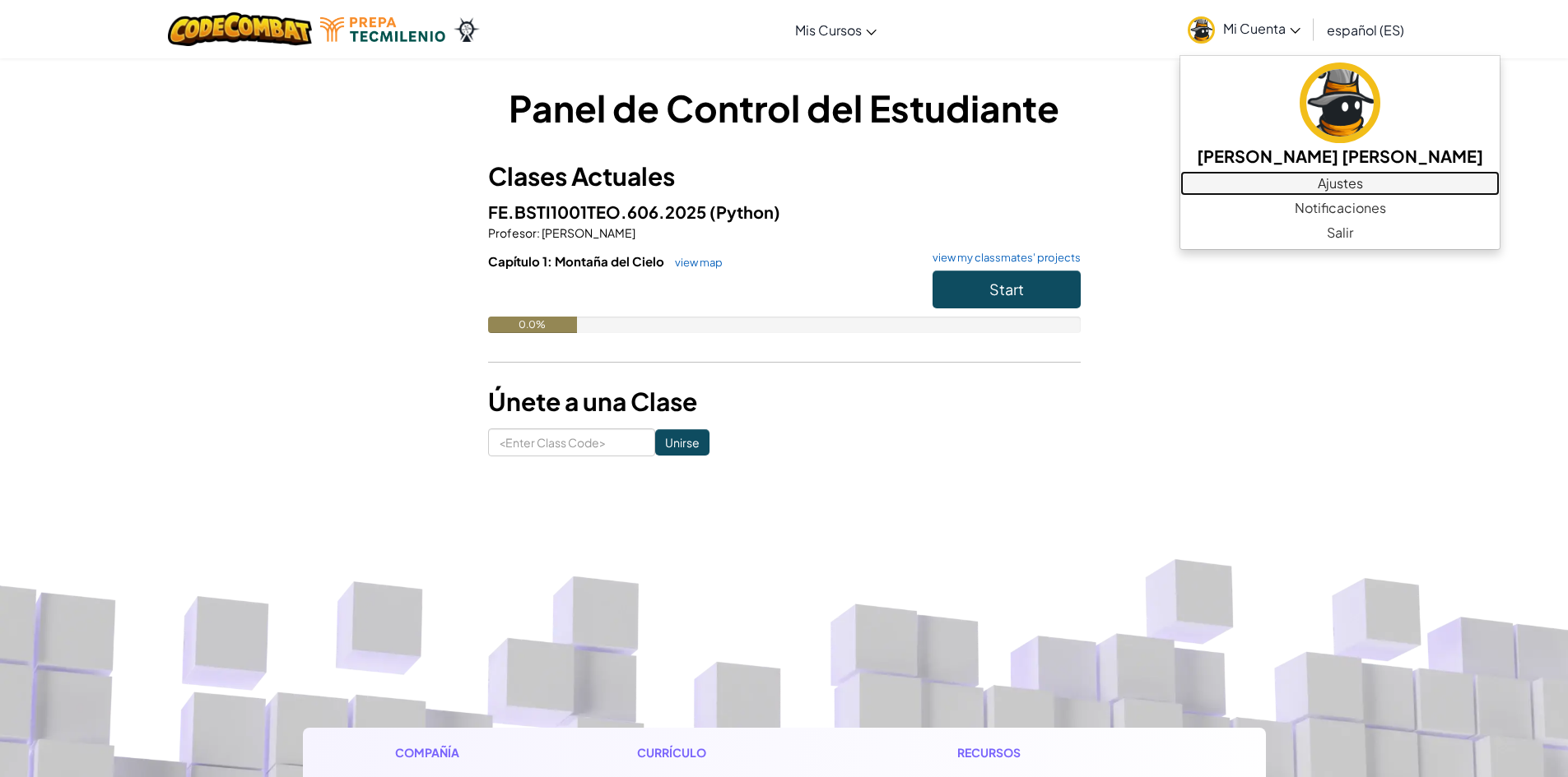
click at [1336, 192] on link "Ajustes" at bounding box center [1340, 183] width 319 height 24
